Goal: Information Seeking & Learning: Learn about a topic

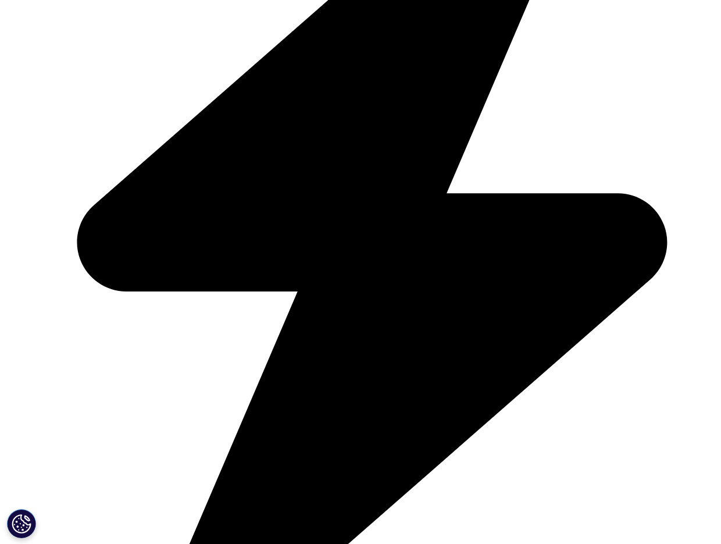
scroll to position [2555, 0]
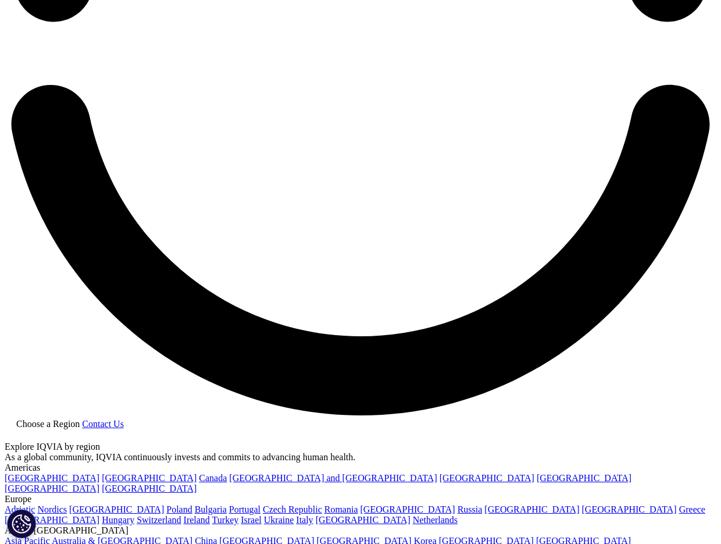
scroll to position [1745, 0]
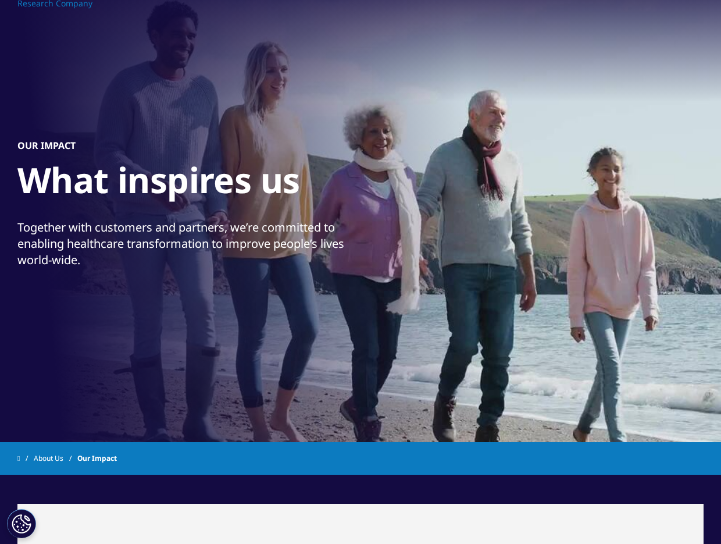
scroll to position [0, 0]
